Goal: Navigation & Orientation: Understand site structure

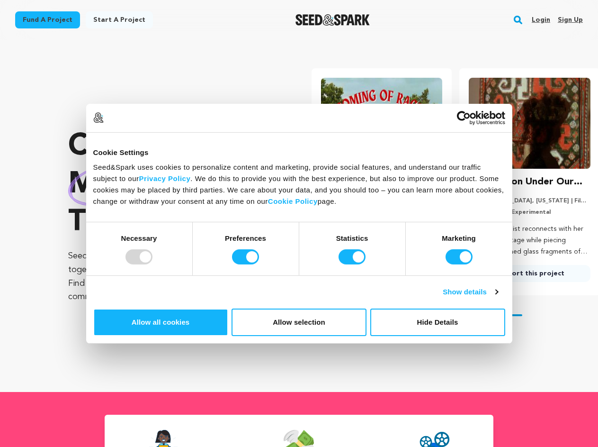
scroll to position [0, 156]
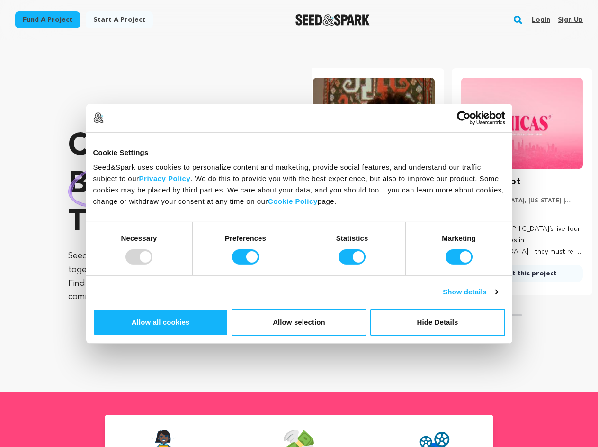
click at [153, 264] on div at bounding box center [139, 256] width 27 height 15
click at [259, 264] on input "Preferences" at bounding box center [245, 256] width 27 height 15
checkbox input "false"
click at [353, 264] on input "Statistics" at bounding box center [352, 256] width 27 height 15
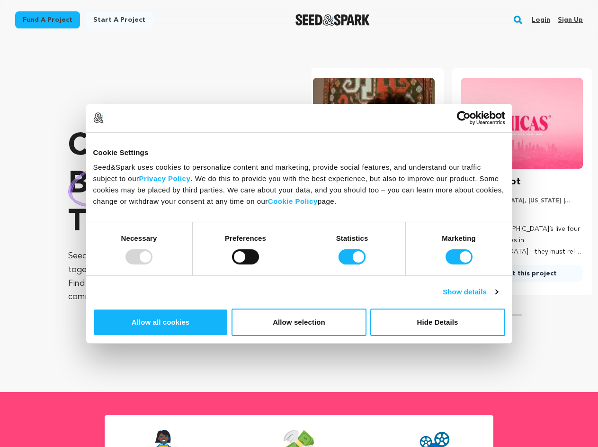
checkbox input "false"
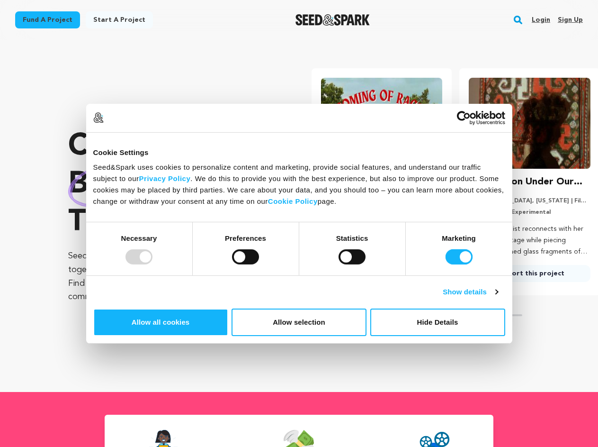
click at [446, 264] on input "Marketing" at bounding box center [459, 256] width 27 height 15
checkbox input "false"
click at [498, 298] on link "Show details" at bounding box center [470, 291] width 55 height 11
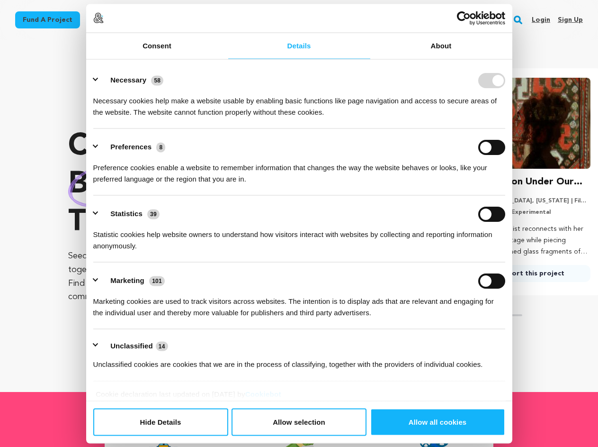
click at [506, 262] on li "Statistics 39 Statistic cookies help website owners to understand how visitors …" at bounding box center [299, 229] width 412 height 67
click at [510, 354] on ul "Necessary 58 Necessary cookies help make a website usable by enabling basic fun…" at bounding box center [299, 221] width 421 height 319
click at [524, 385] on section "Crowdfunding podcasts that matter . Seed&Spark is where creators and audiences …" at bounding box center [333, 216] width 530 height 352
click at [520, 20] on rect "button" at bounding box center [518, 19] width 11 height 11
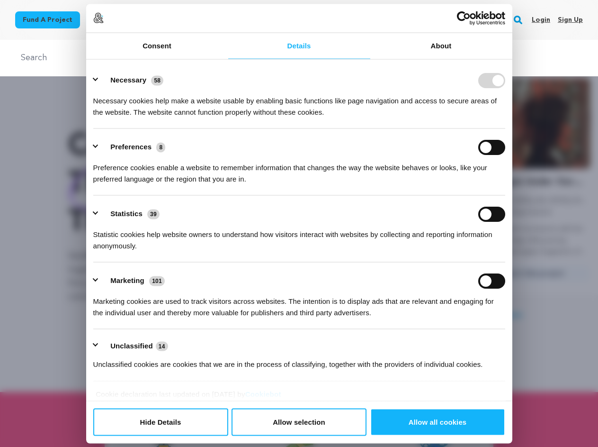
scroll to position [0, 156]
